Goal: Check status: Check status

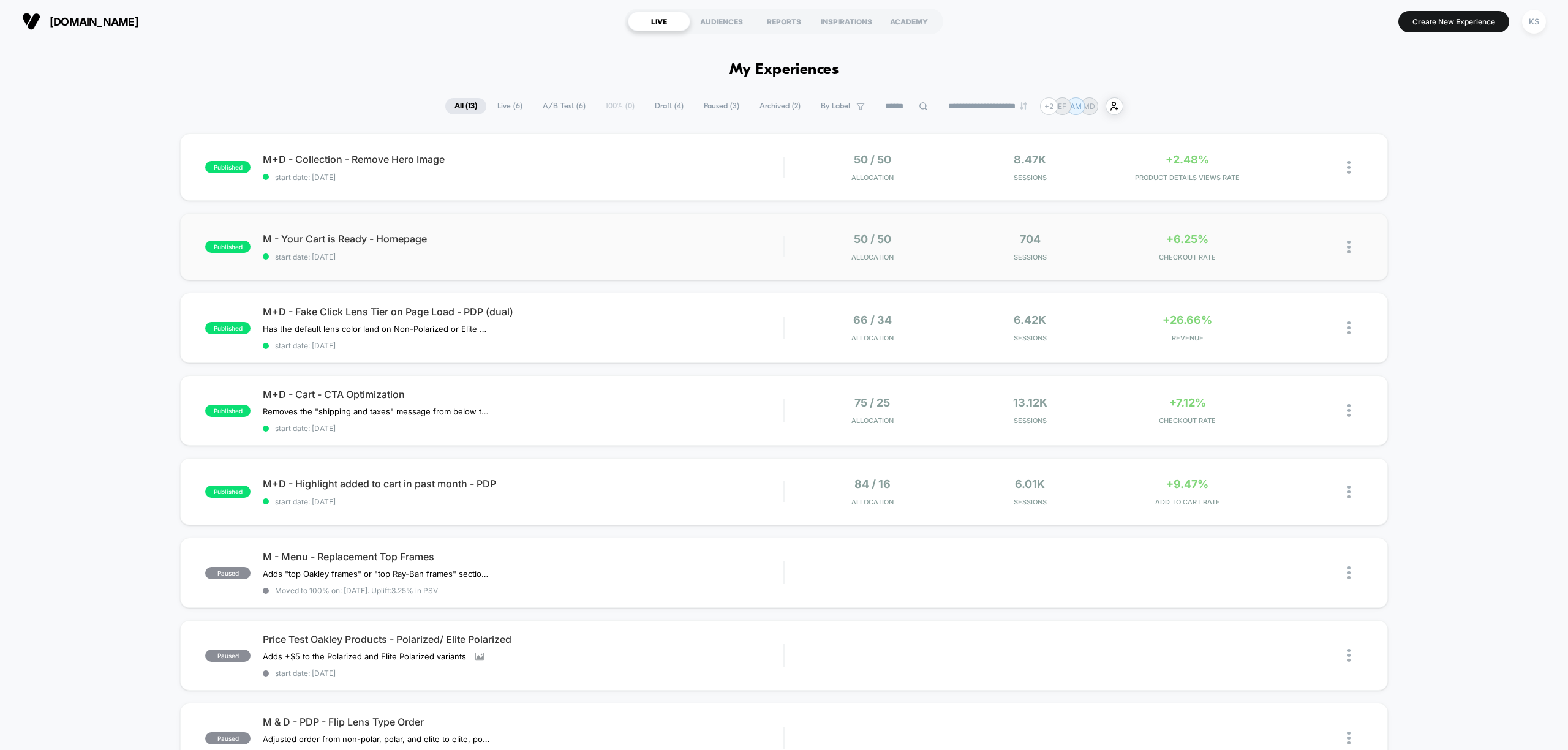
click at [1348, 252] on img at bounding box center [1349, 247] width 3 height 13
click at [1300, 259] on div "Preview Link" at bounding box center [1286, 262] width 110 height 28
click at [596, 261] on div "published M - Your Cart is Ready - Homepage start date: [DATE] 50 / 50 Allocati…" at bounding box center [784, 246] width 1207 height 67
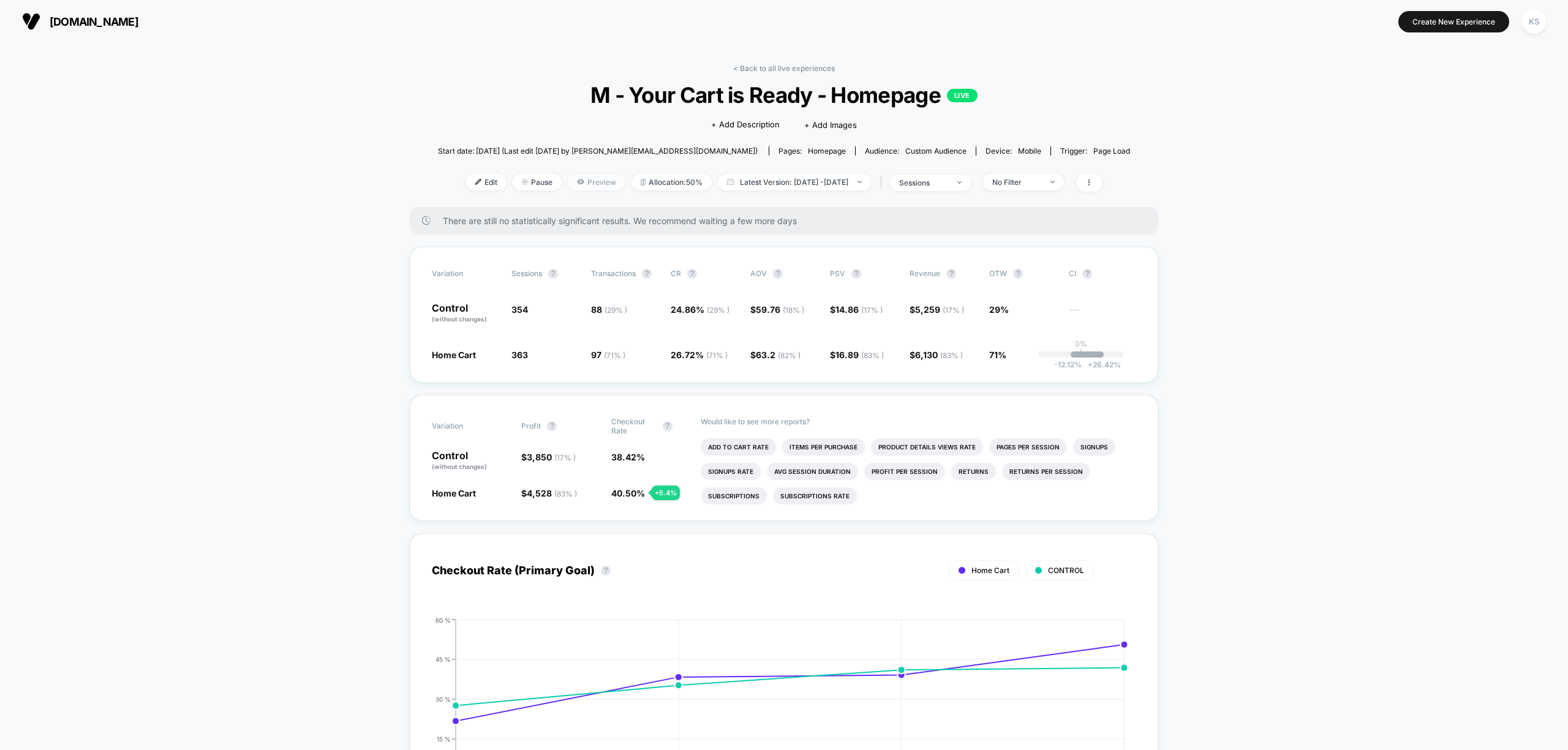
click at [568, 176] on span "Preview" at bounding box center [596, 182] width 58 height 16
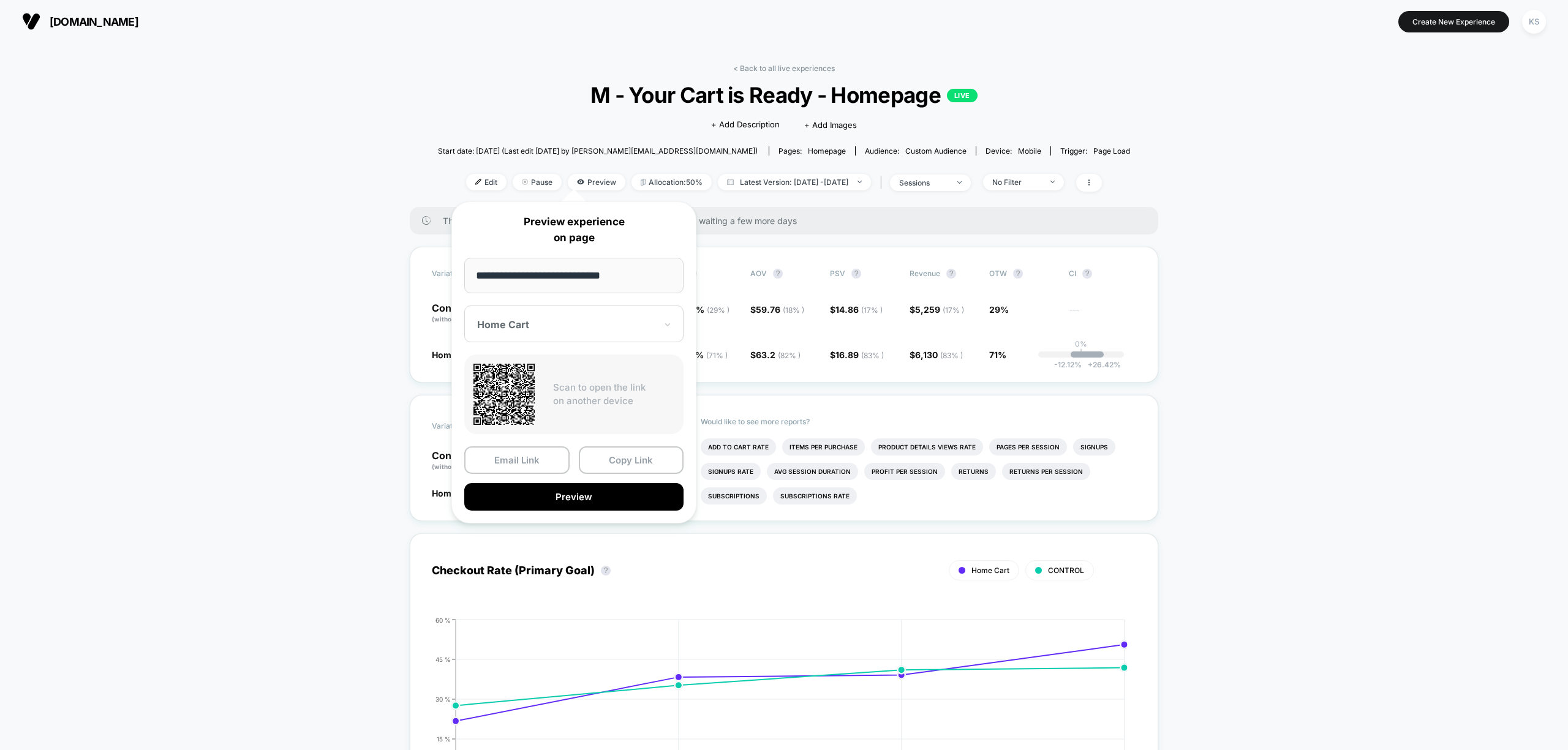
click at [113, 25] on span "[DOMAIN_NAME]" at bounding box center [93, 22] width 88 height 13
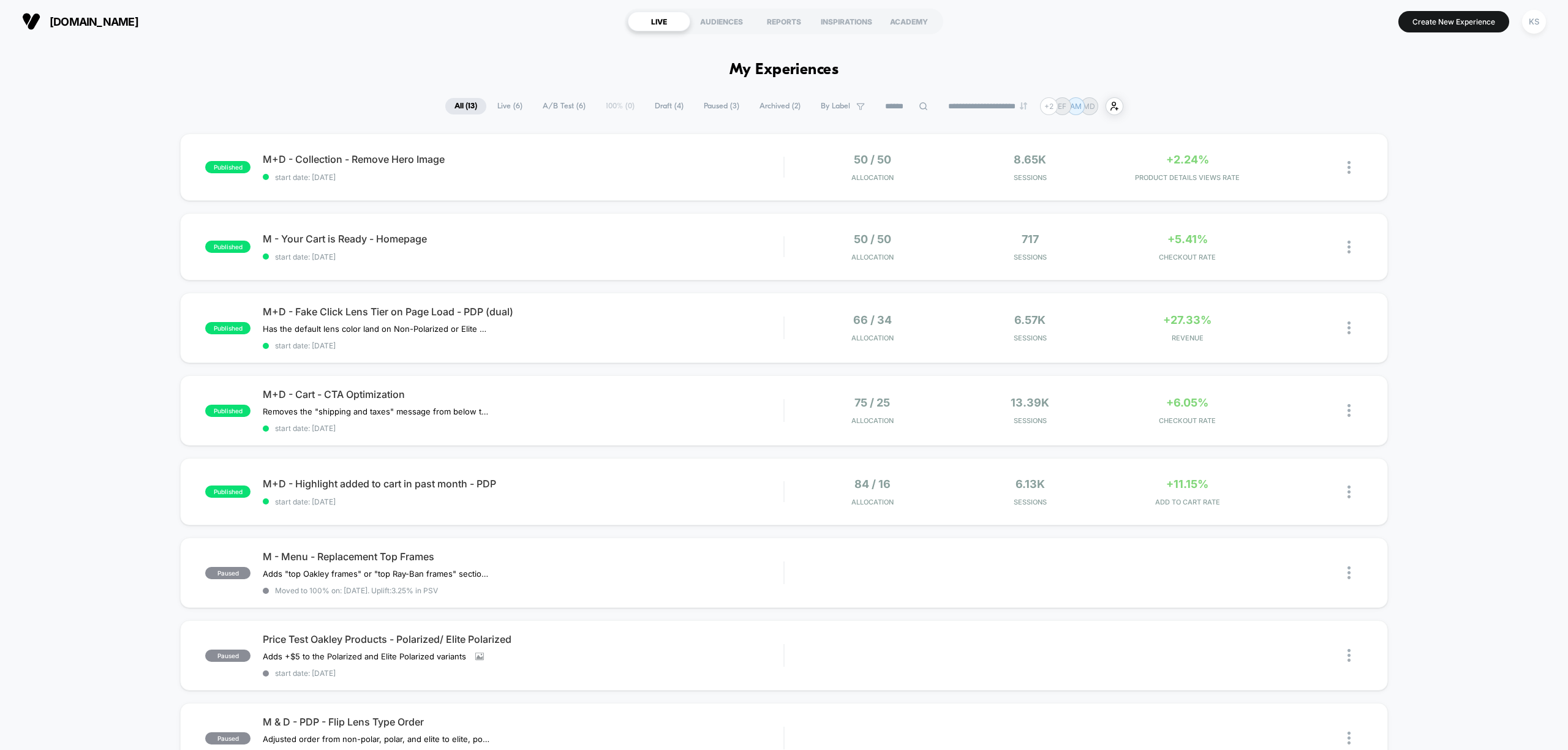
click at [738, 234] on div "published M - Your Cart is Ready - Homepage start date: [DATE] 50 / 50 Allocati…" at bounding box center [784, 246] width 1207 height 67
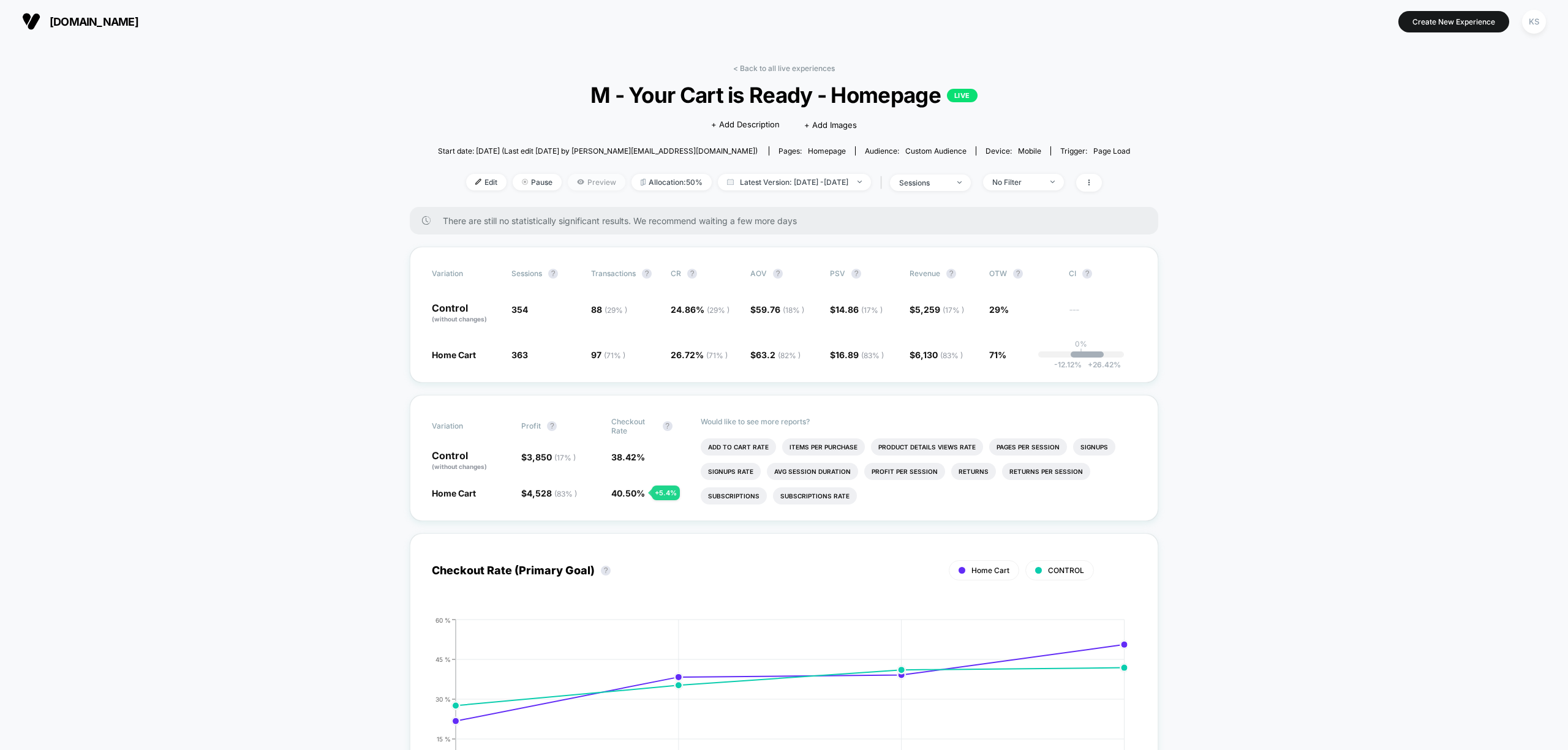
click at [574, 184] on span "Preview" at bounding box center [596, 182] width 58 height 16
